Goal: Navigation & Orientation: Find specific page/section

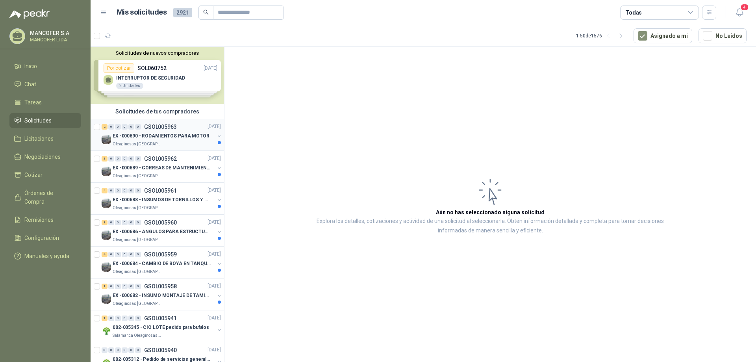
click at [193, 141] on div "Oleaginosas [GEOGRAPHIC_DATA][PERSON_NAME]" at bounding box center [164, 144] width 102 height 6
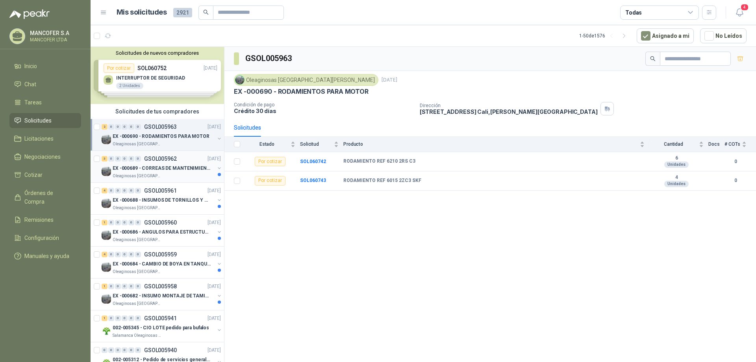
click at [189, 167] on p "EX -000689 - CORREAS DE MANTENIMIENTO" at bounding box center [162, 168] width 98 height 7
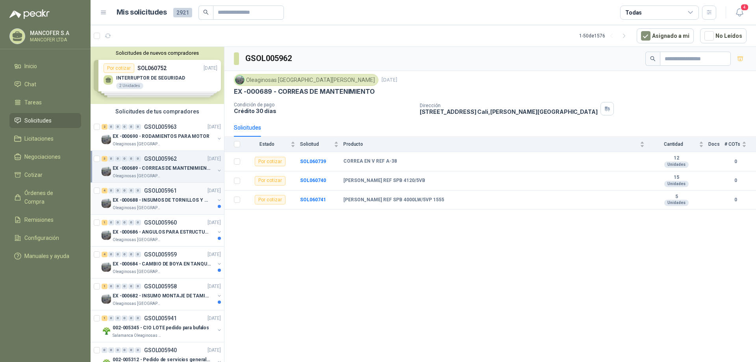
click at [163, 197] on p "EX -000688 - INSUMOS DE TORNILLOS Y TUERCAS" at bounding box center [162, 200] width 98 height 7
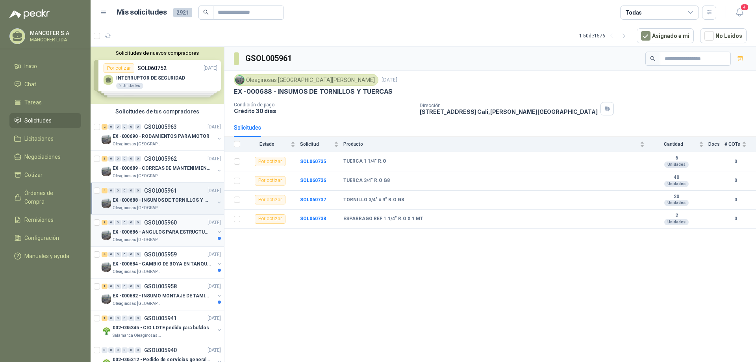
click at [173, 223] on p "GSOL005960" at bounding box center [160, 223] width 33 height 6
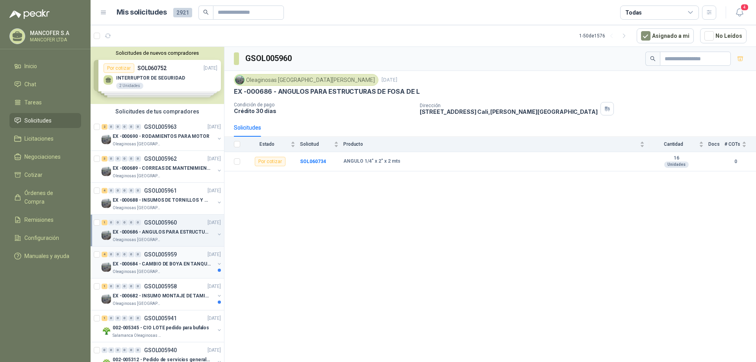
click at [174, 249] on div "4 0 0 0 0 0 GSOL005959 [DATE] EX -000684 - CAMBIO DE BOYA EN TANQUE ALIMENTADOR…" at bounding box center [158, 263] width 134 height 32
click at [172, 258] on div "4 0 0 0 0 0 GSOL005959 [DATE]" at bounding box center [162, 254] width 121 height 9
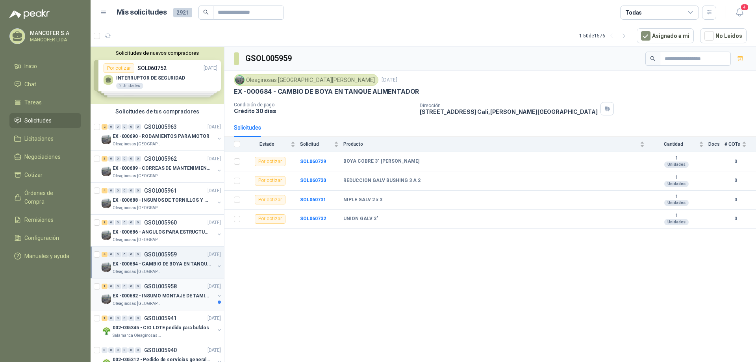
click at [187, 294] on p "EX -000682 - INSUMO MONTAJE DE TAMIZ DE LICOR DE P" at bounding box center [162, 295] width 98 height 7
